Goal: Navigation & Orientation: Find specific page/section

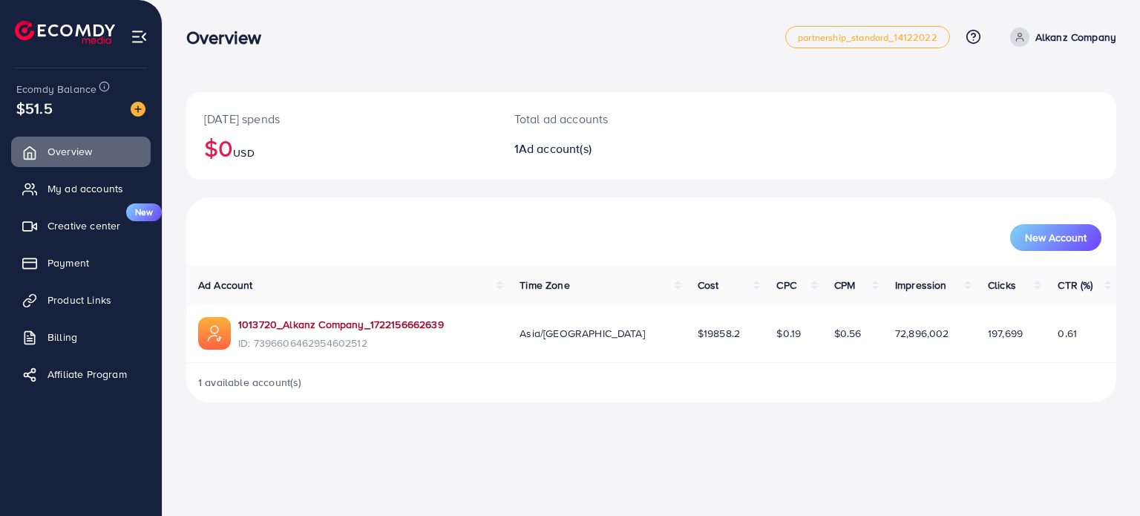
click at [272, 323] on link "1013720_Alkanz Company_1722156662639" at bounding box center [341, 324] width 206 height 15
click at [46, 258] on link "Payment" at bounding box center [81, 263] width 140 height 30
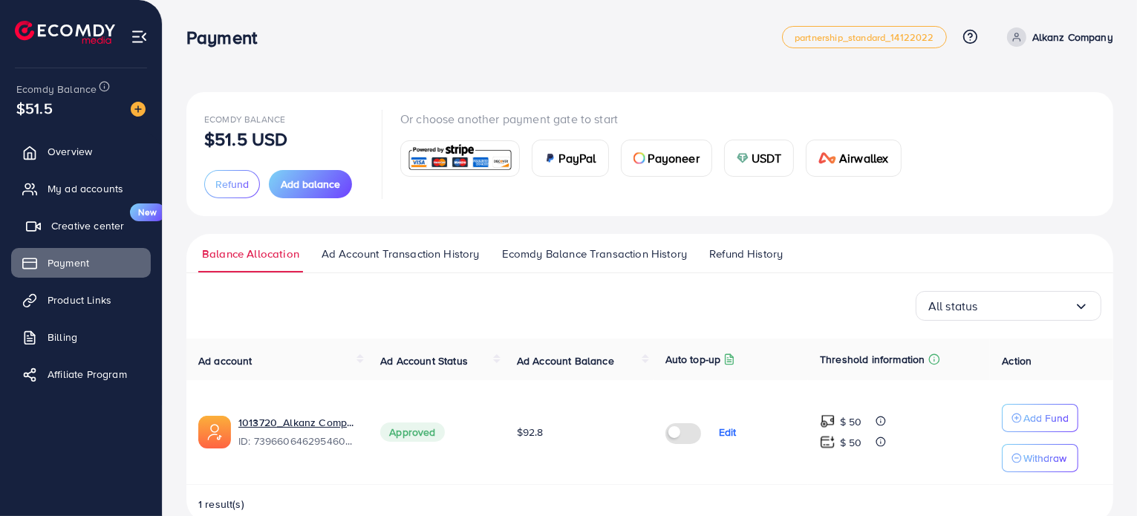
click at [65, 218] on span "Creative center" at bounding box center [87, 225] width 73 height 15
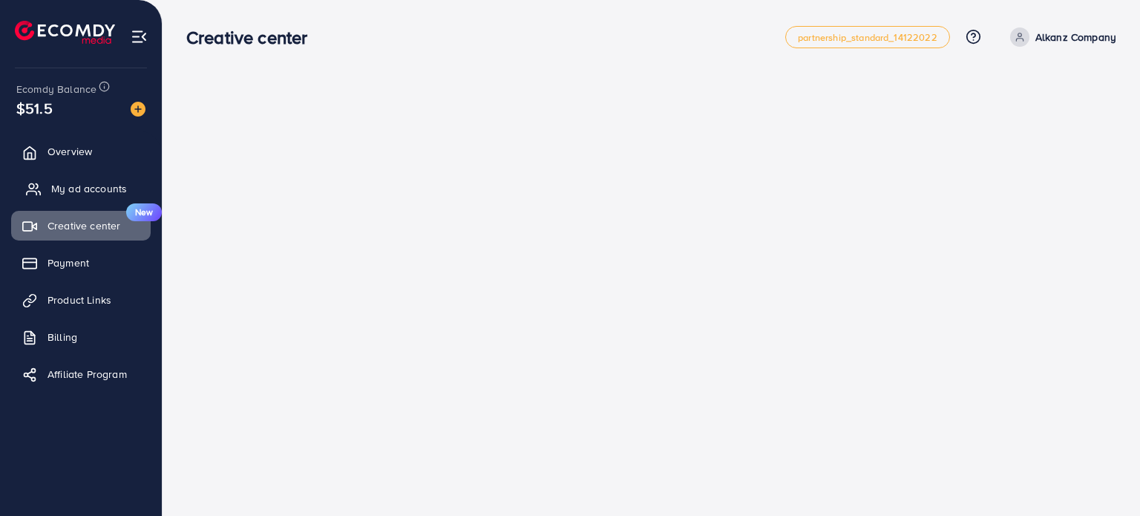
click at [68, 186] on span "My ad accounts" at bounding box center [89, 188] width 76 height 15
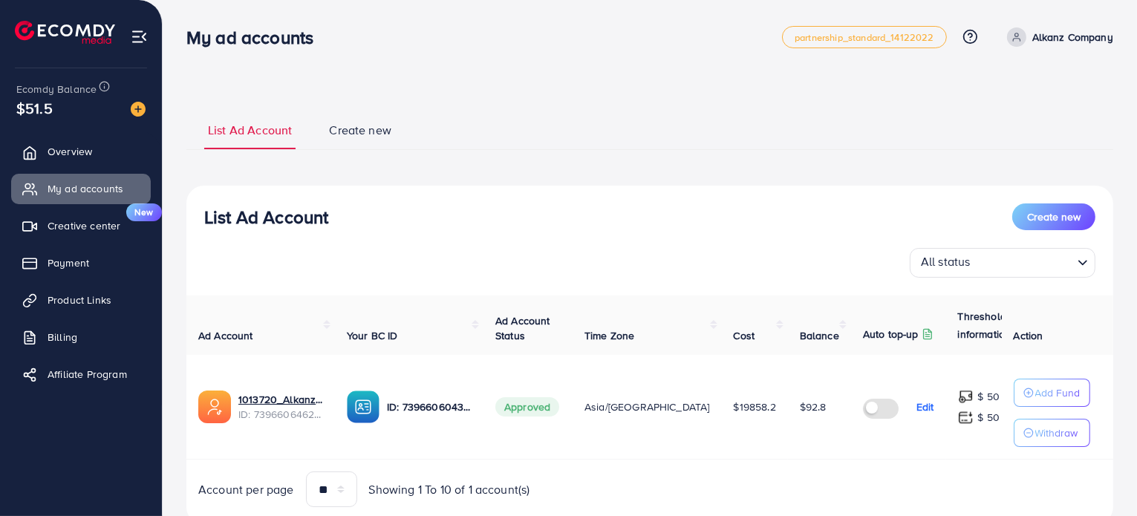
scroll to position [50, 0]
